Goal: Task Accomplishment & Management: Complete application form

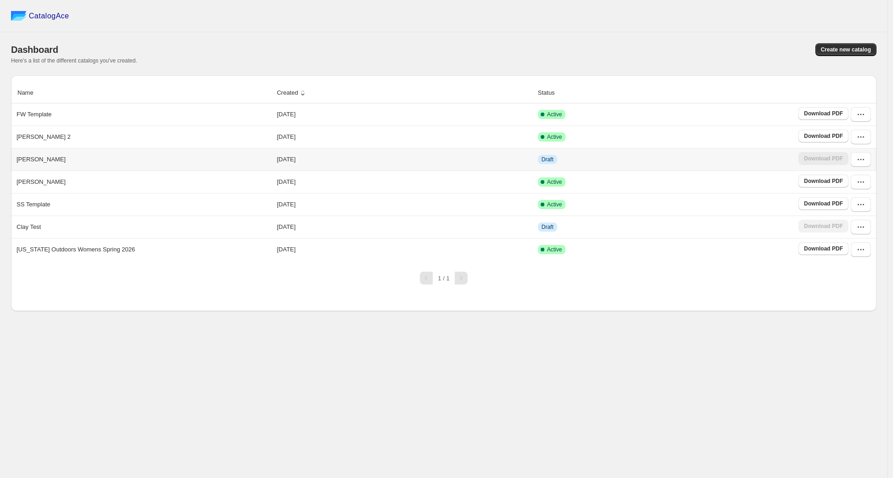
click at [170, 157] on div "[PERSON_NAME]" at bounding box center [142, 157] width 259 height 13
click at [769, 156] on td "Draft" at bounding box center [665, 159] width 261 height 22
click at [870, 159] on button "button" at bounding box center [860, 159] width 20 height 15
click at [849, 50] on span "Create new catalog" at bounding box center [846, 49] width 50 height 7
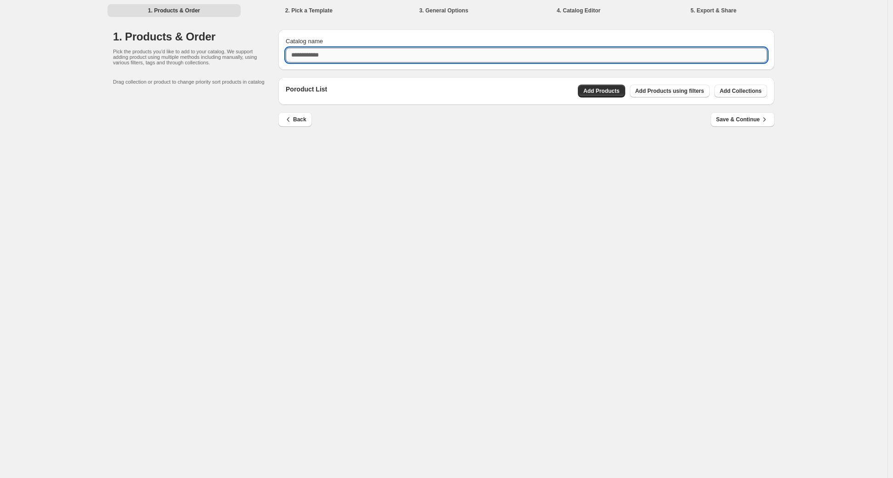
click at [438, 56] on input "Catalog name" at bounding box center [526, 55] width 481 height 15
type input "**"
click at [751, 123] on span "Save & Continue" at bounding box center [742, 119] width 53 height 9
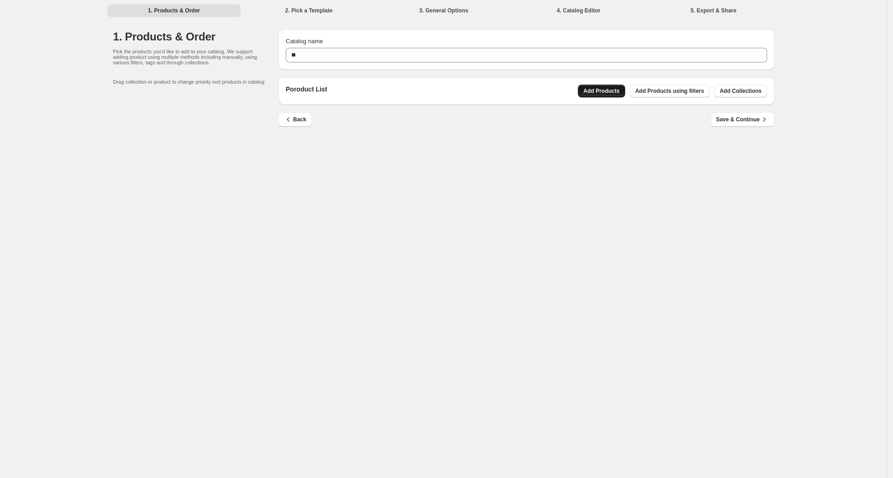
click at [601, 92] on span "Add Products" at bounding box center [601, 90] width 36 height 7
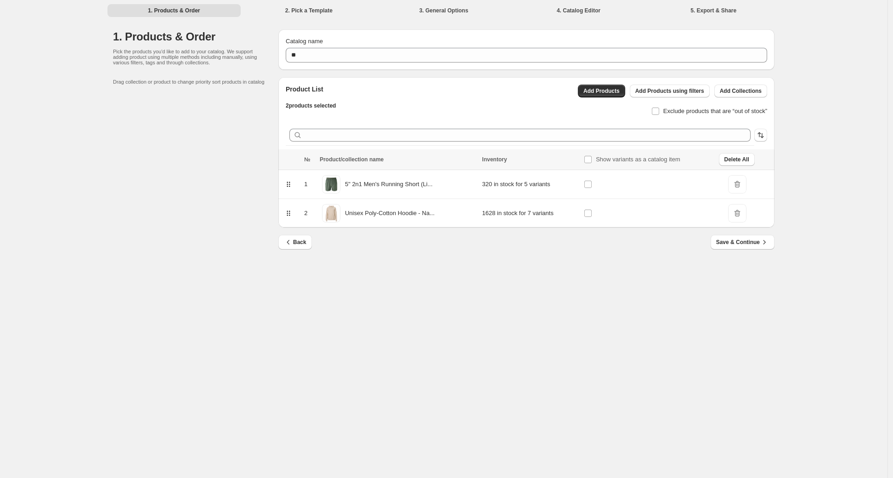
click at [287, 184] on icon at bounding box center [287, 184] width 1 height 1
click at [733, 245] on span "Save & Continue" at bounding box center [742, 241] width 53 height 9
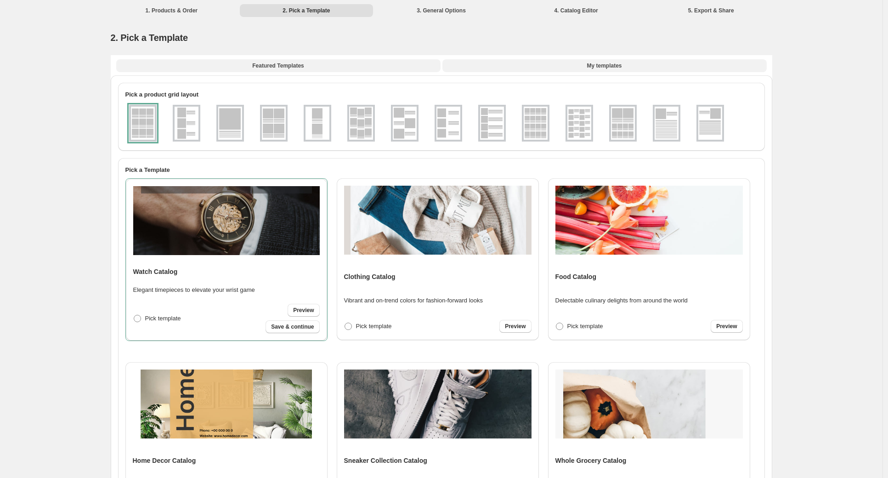
click at [616, 62] on span "My templates" at bounding box center [603, 65] width 35 height 7
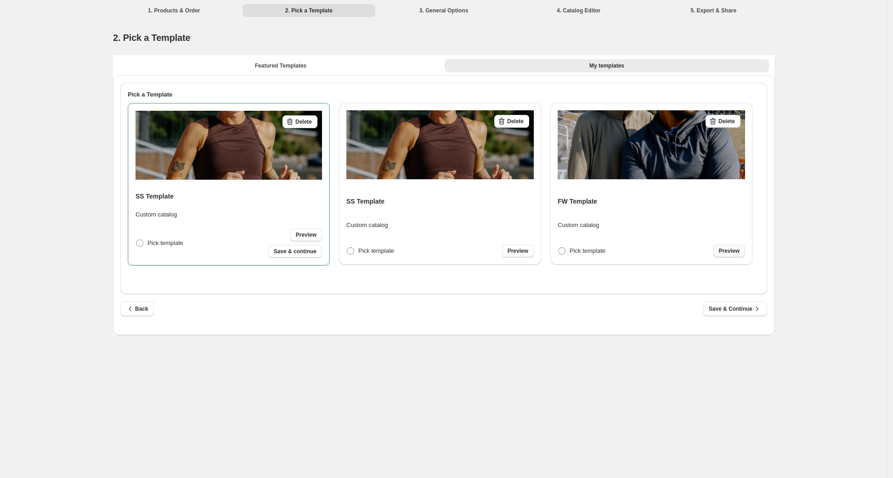
click at [729, 250] on span "Preview" at bounding box center [729, 250] width 21 height 7
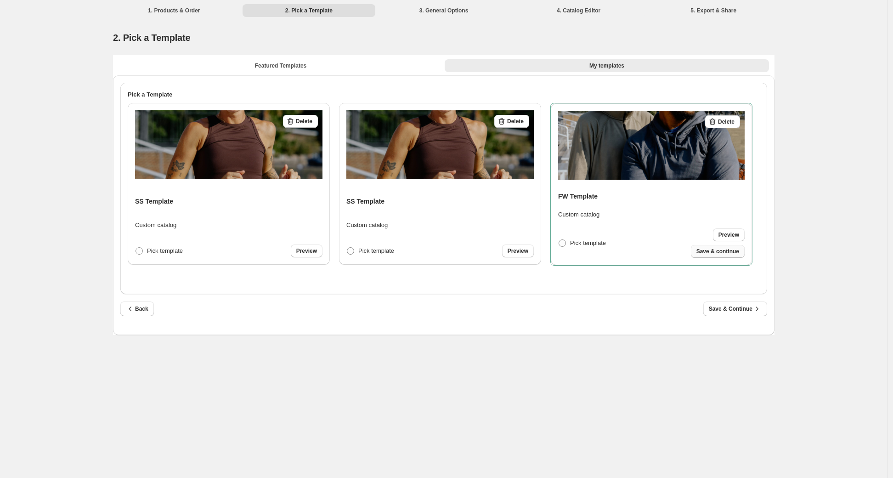
click at [719, 251] on span "Save & continue" at bounding box center [717, 250] width 43 height 7
select select "**********"
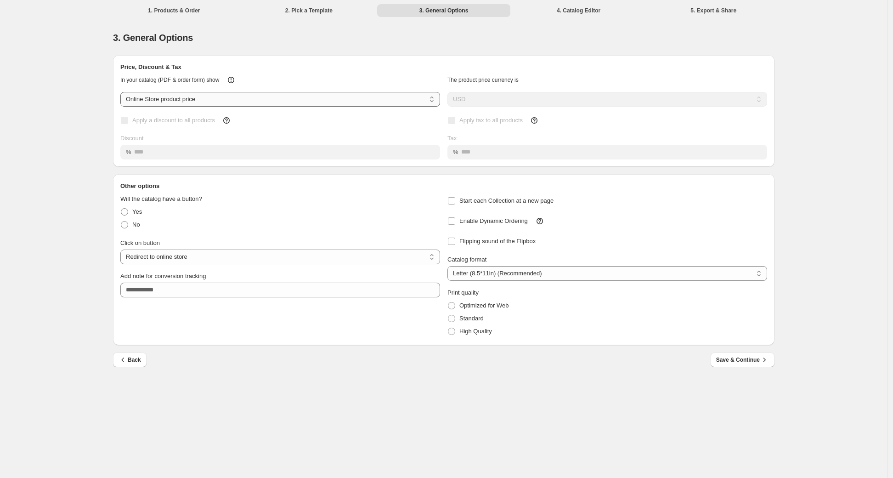
click at [434, 101] on select "**********" at bounding box center [280, 99] width 320 height 15
click at [120, 92] on select "**********" at bounding box center [280, 99] width 320 height 15
click at [739, 360] on span "Save & Continue" at bounding box center [742, 359] width 53 height 9
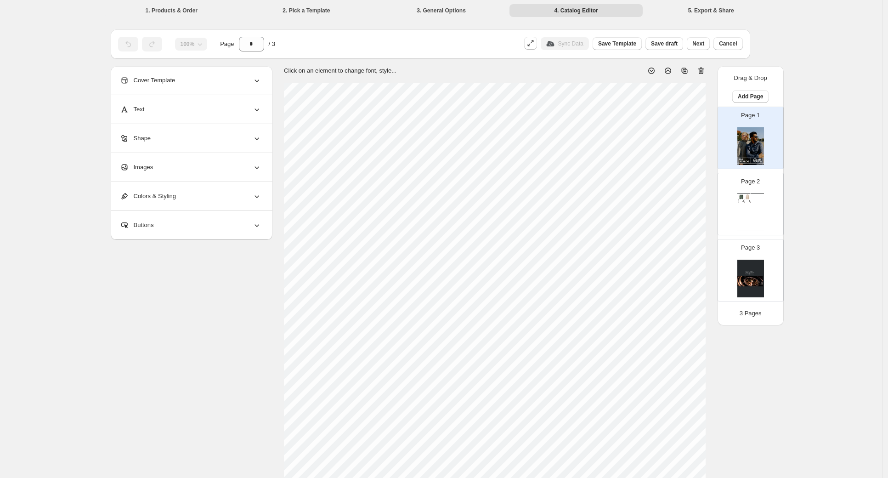
click at [748, 212] on div "Watch Catalog 5" 2n1 Men's Running Short (Lined)... 5” Men’s Running Short 2n1 …" at bounding box center [750, 212] width 27 height 38
type input "*"
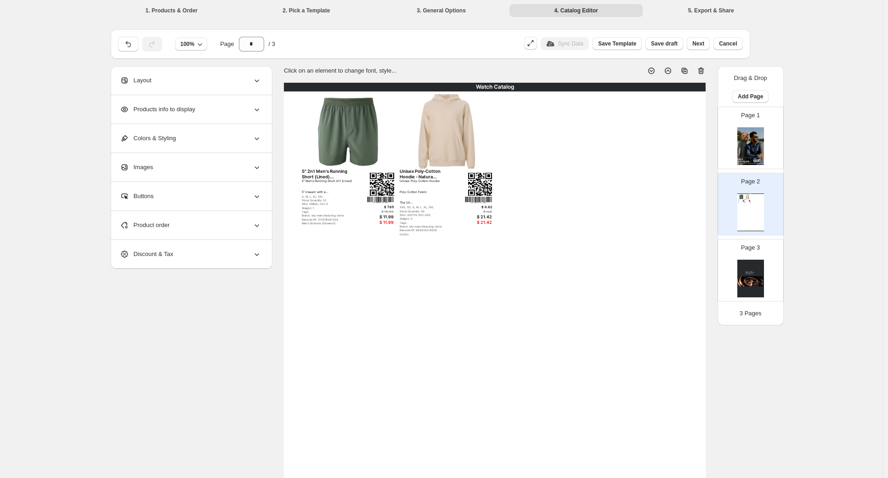
click at [188, 107] on span "Products info to display" at bounding box center [157, 109] width 75 height 9
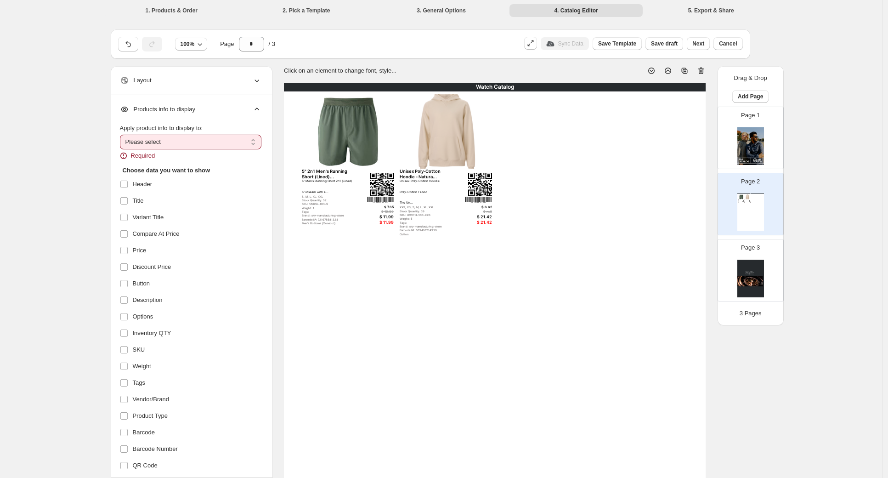
click at [252, 142] on select "**********" at bounding box center [190, 142] width 141 height 15
select select "*********"
click at [122, 135] on select "**********" at bounding box center [190, 142] width 141 height 15
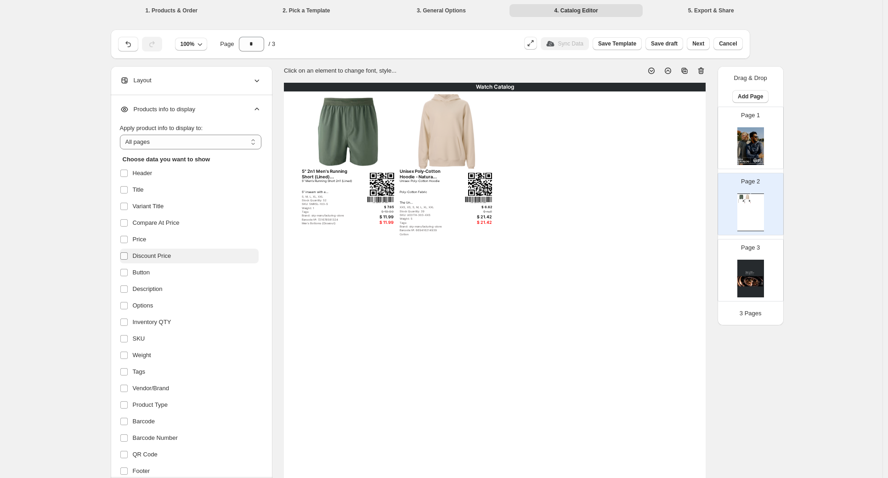
click at [125, 252] on span at bounding box center [124, 256] width 8 height 8
click at [127, 450] on span at bounding box center [124, 454] width 8 height 8
click at [128, 467] on span at bounding box center [124, 471] width 8 height 8
click at [675, 43] on span "Save draft" at bounding box center [664, 43] width 27 height 7
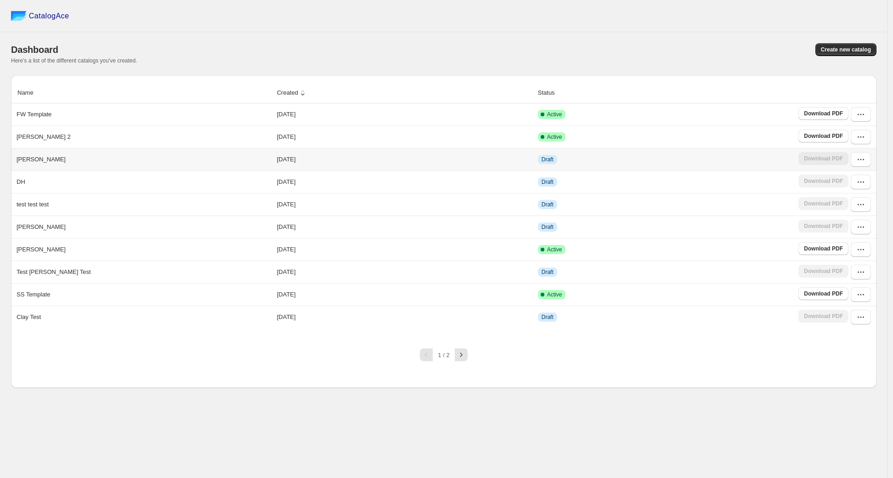
click at [177, 169] on th "[PERSON_NAME]" at bounding box center [142, 159] width 263 height 22
click at [350, 180] on td "[DATE]" at bounding box center [404, 181] width 261 height 22
click at [291, 187] on td "[DATE]" at bounding box center [404, 181] width 261 height 22
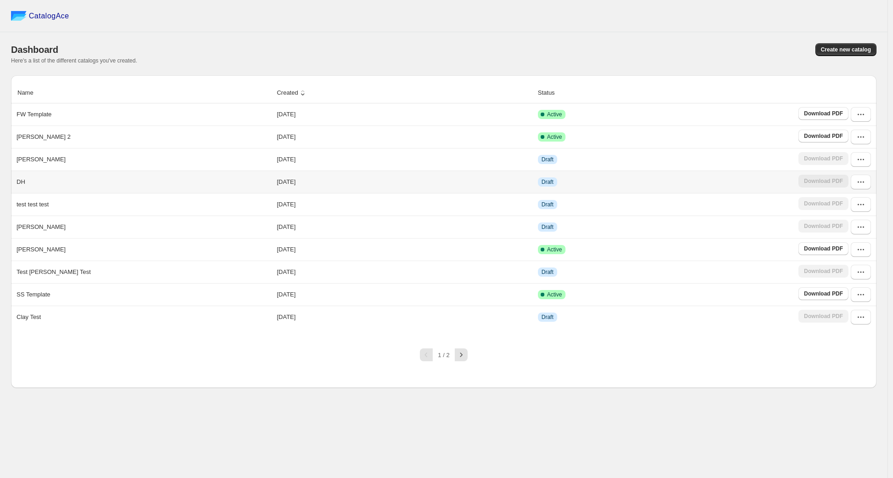
click at [831, 180] on div "Download PDF" at bounding box center [823, 181] width 50 height 15
click at [857, 179] on icon "button" at bounding box center [860, 181] width 9 height 9
click at [90, 180] on div "DH" at bounding box center [142, 180] width 259 height 13
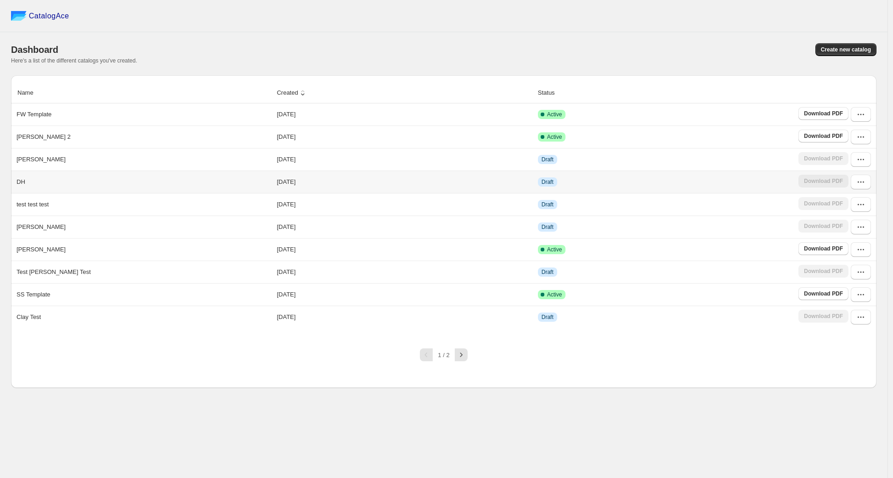
click at [90, 180] on div "DH" at bounding box center [142, 180] width 259 height 13
click at [19, 182] on p "DH" at bounding box center [21, 181] width 9 height 9
click at [838, 177] on div "Download PDF" at bounding box center [823, 181] width 50 height 15
click at [856, 180] on icon "button" at bounding box center [860, 181] width 9 height 9
